Goal: Task Accomplishment & Management: Use online tool/utility

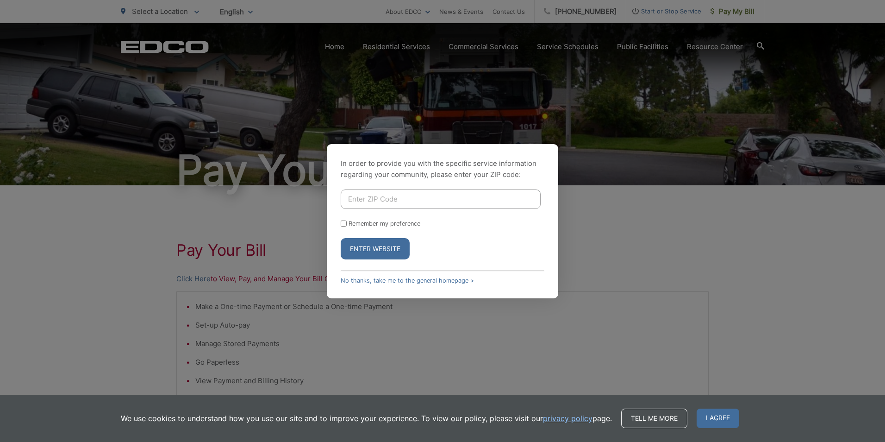
click at [437, 198] on input "Enter ZIP Code" at bounding box center [441, 198] width 200 height 19
type input "92064"
click at [387, 249] on button "Enter Website" at bounding box center [375, 248] width 69 height 21
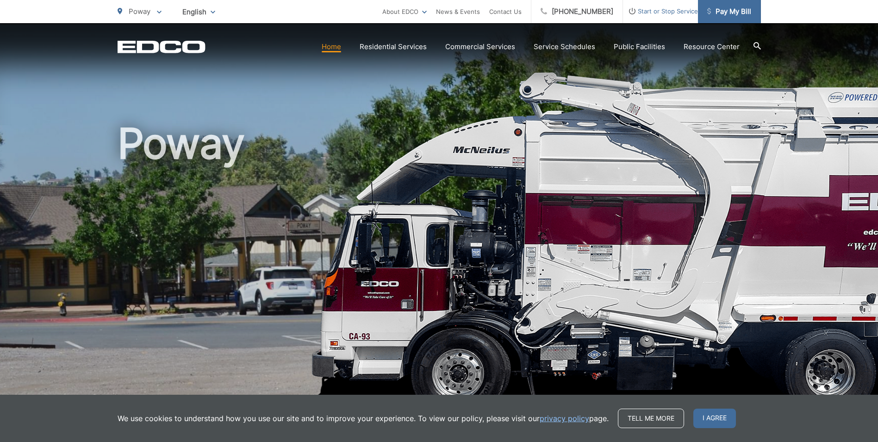
click at [722, 12] on span "Pay My Bill" at bounding box center [729, 11] width 44 height 11
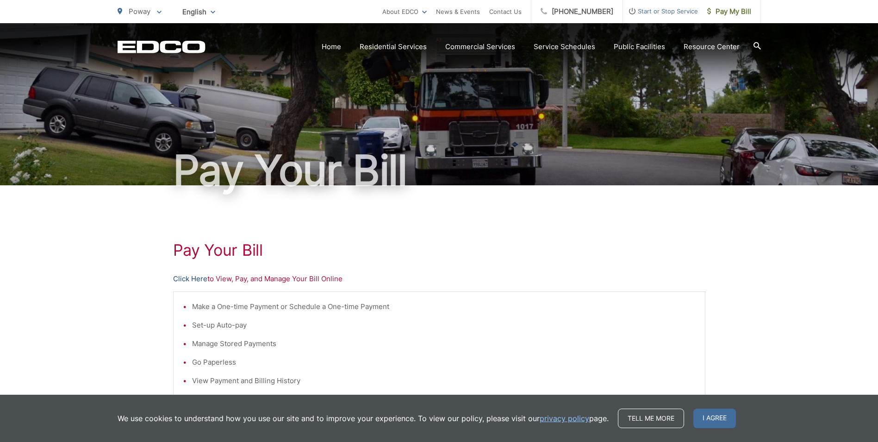
click at [182, 279] on link "Click Here" at bounding box center [190, 278] width 34 height 11
